Goal: Navigation & Orientation: Find specific page/section

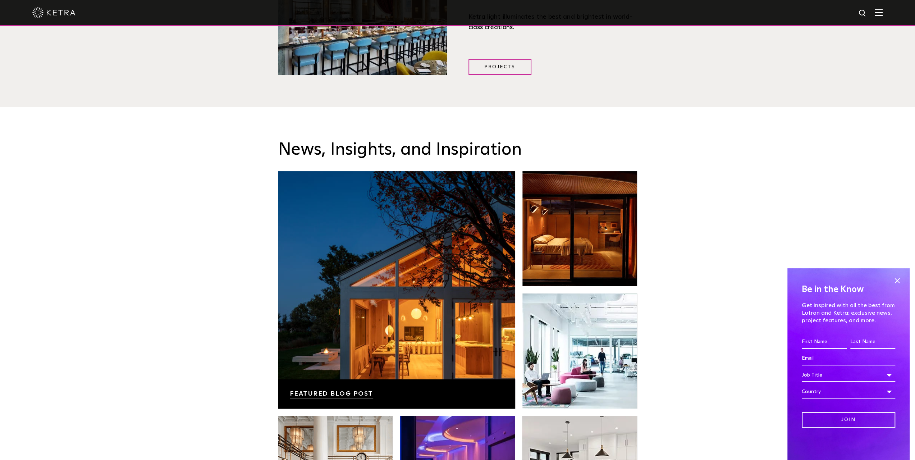
scroll to position [1295, 0]
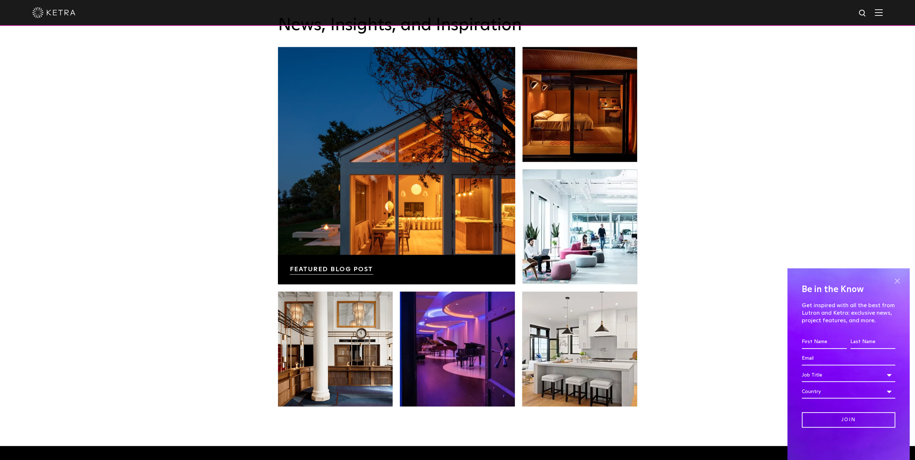
click at [899, 282] on span at bounding box center [897, 280] width 11 height 11
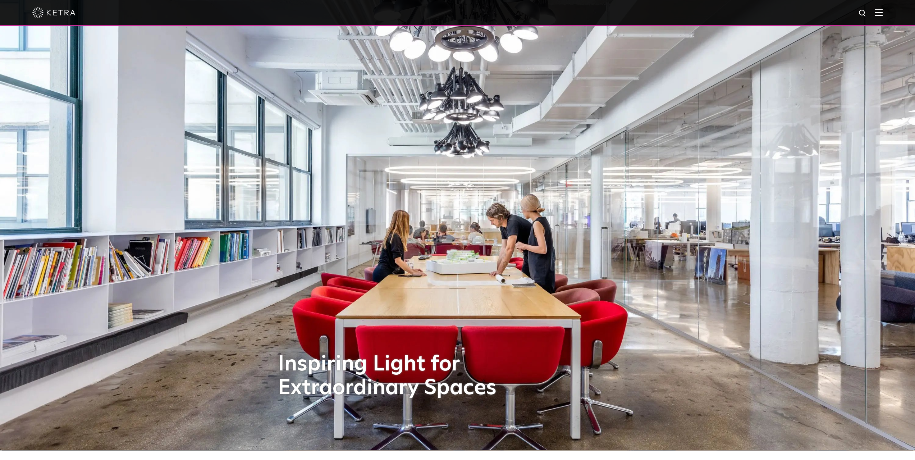
scroll to position [0, 0]
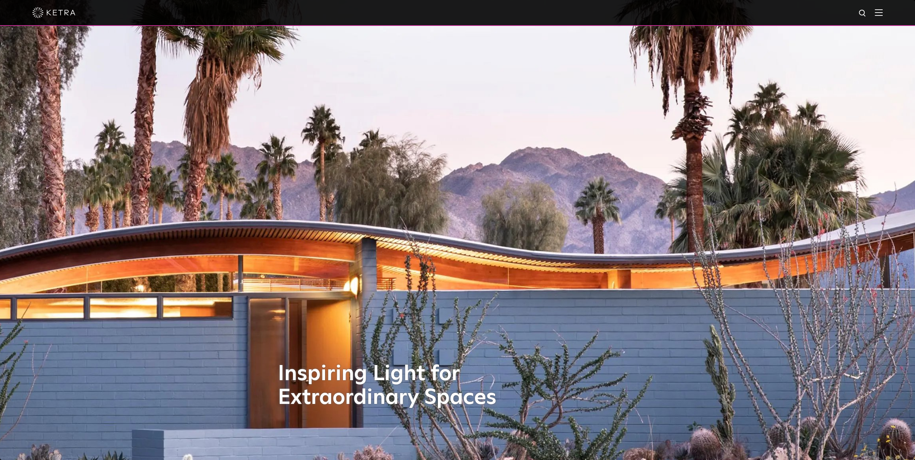
click at [889, 11] on div at bounding box center [457, 13] width 915 height 26
click at [883, 13] on img at bounding box center [879, 12] width 8 height 7
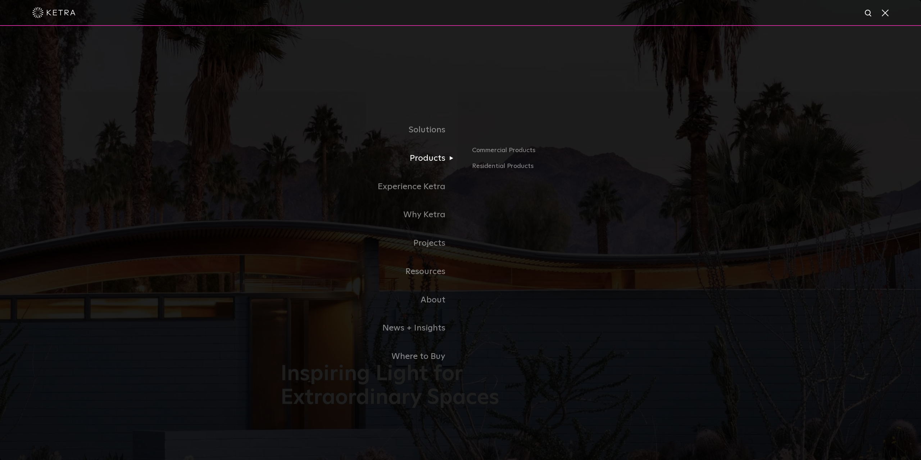
click at [436, 156] on link "Products" at bounding box center [371, 158] width 180 height 28
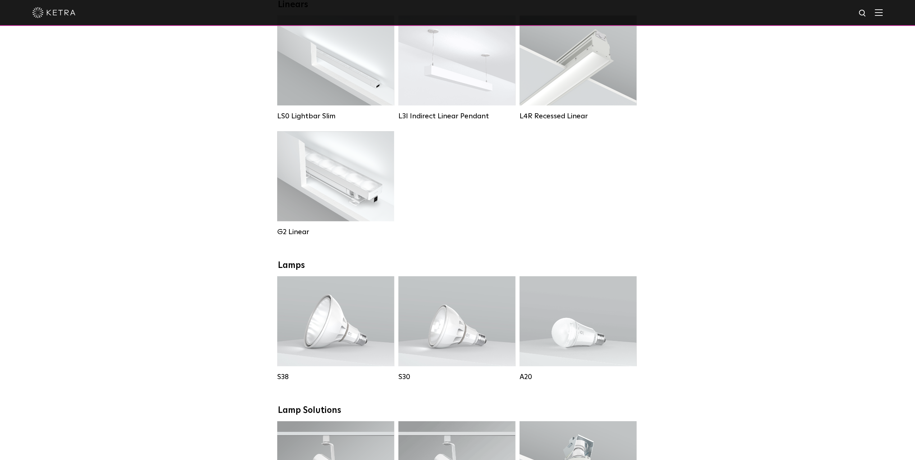
scroll to position [288, 0]
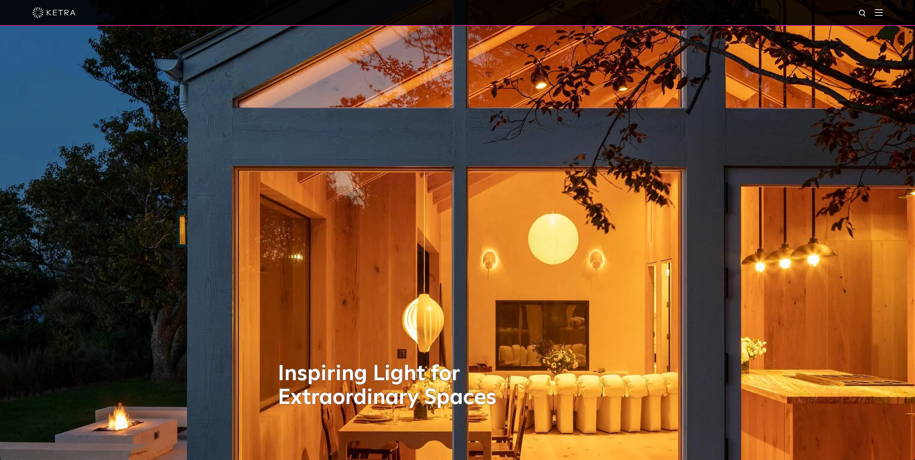
click at [55, 18] on img at bounding box center [53, 12] width 43 height 11
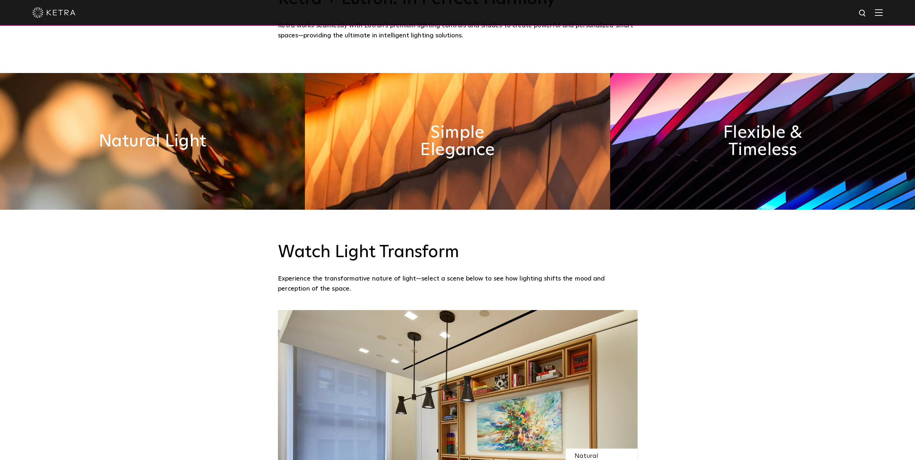
scroll to position [683, 0]
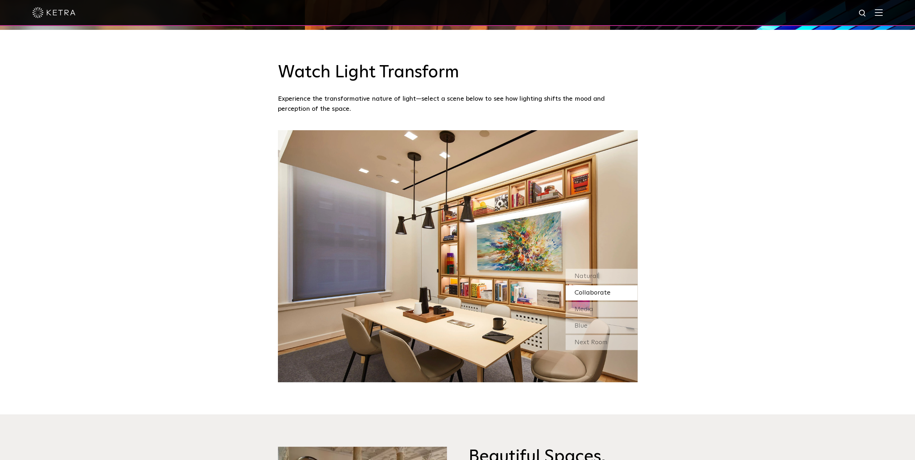
click at [607, 292] on span "Collaborate" at bounding box center [593, 293] width 36 height 6
click at [619, 303] on div "Media" at bounding box center [602, 309] width 72 height 15
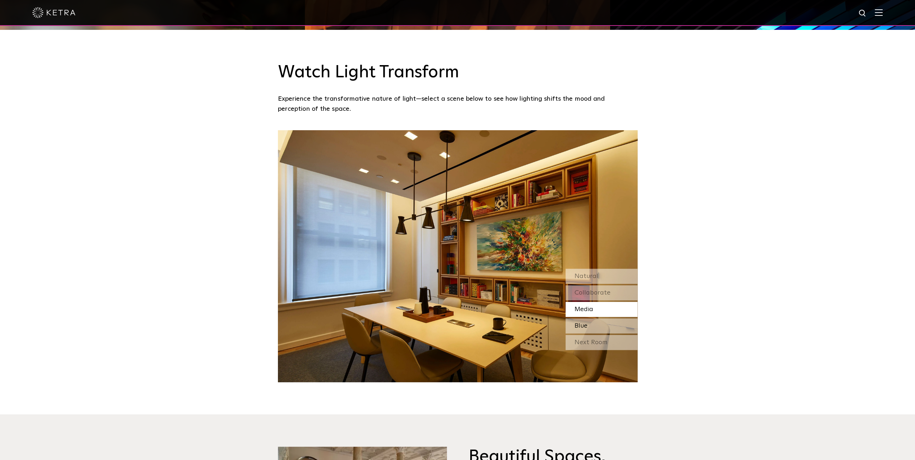
click at [624, 322] on div "Blue" at bounding box center [602, 325] width 72 height 15
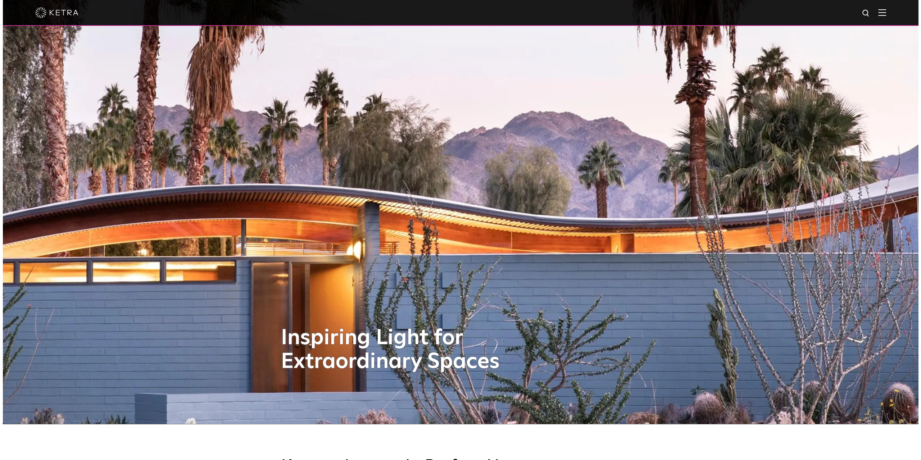
scroll to position [0, 0]
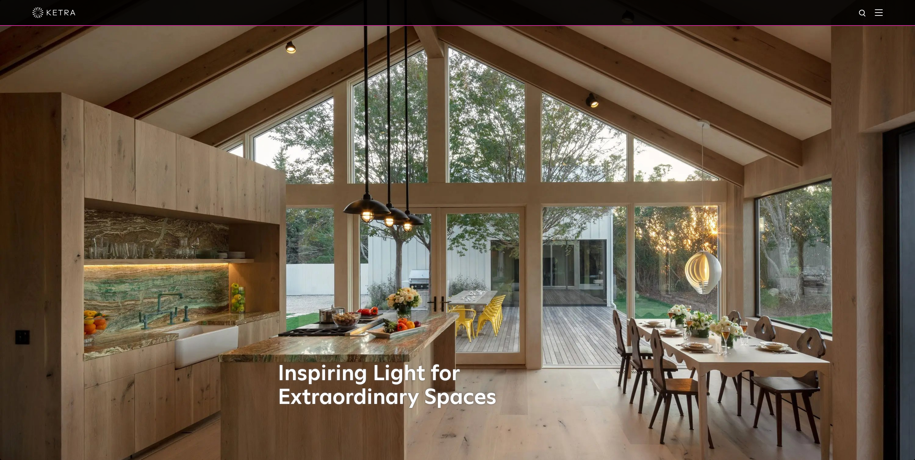
click at [883, 15] on img at bounding box center [879, 12] width 8 height 7
